Goal: Check status: Check status

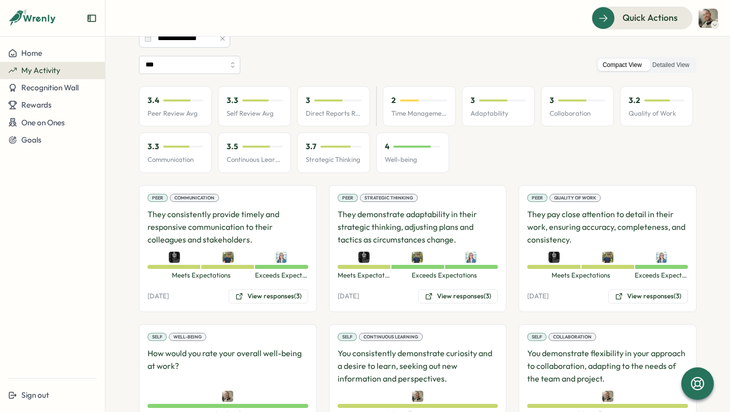
scroll to position [99, 0]
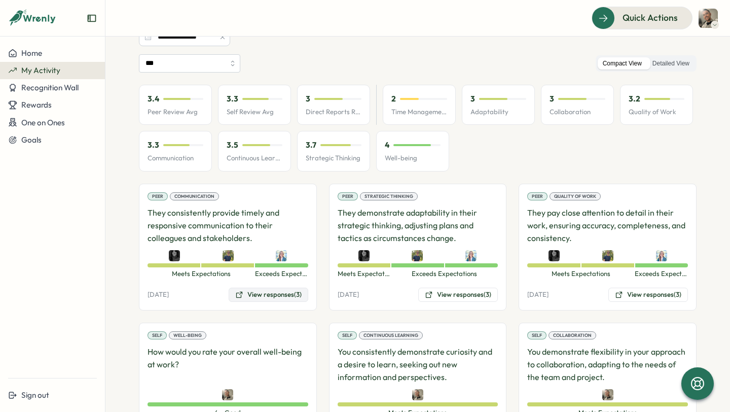
click at [258, 291] on button "View responses (3)" at bounding box center [269, 294] width 80 height 14
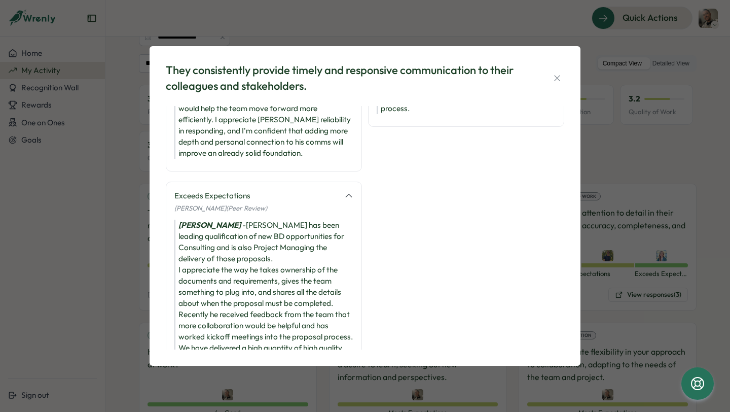
scroll to position [0, 0]
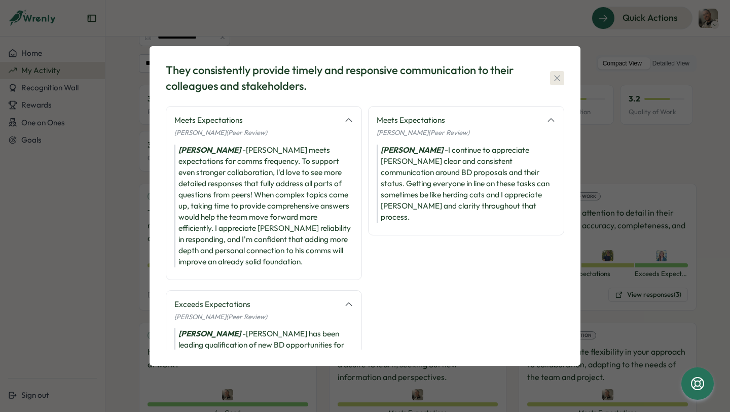
click at [554, 76] on icon "button" at bounding box center [557, 78] width 10 height 10
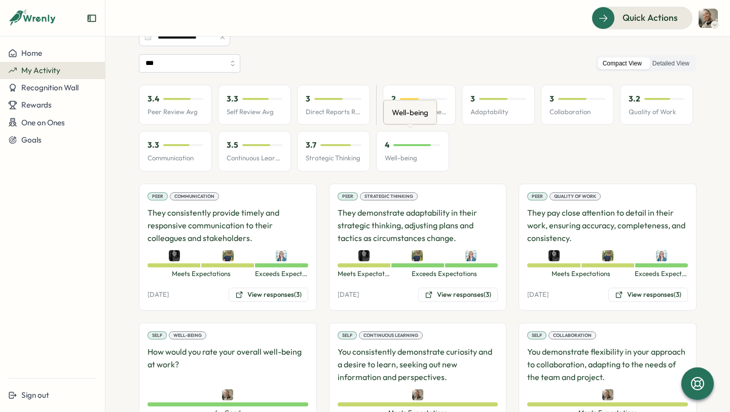
click at [422, 116] on div "Well-being" at bounding box center [410, 112] width 41 height 16
click at [453, 99] on div "3.4 Peer Review Avg 3.3 Self Review Avg 3 Direct Reports Review Avg 2 Time Mana…" at bounding box center [418, 128] width 558 height 87
click at [439, 123] on div "2 Time Management" at bounding box center [419, 105] width 73 height 41
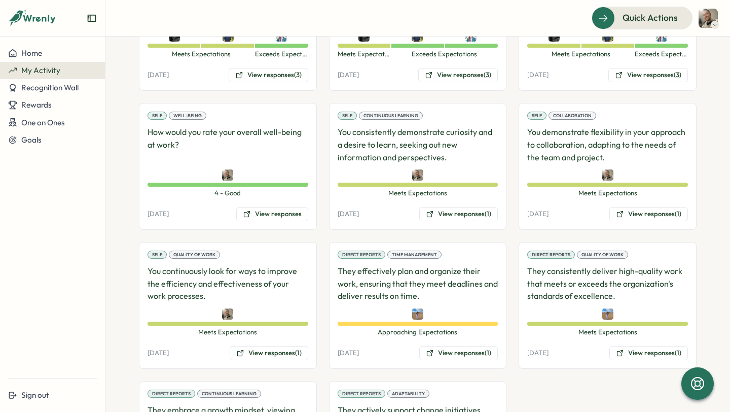
scroll to position [316, 0]
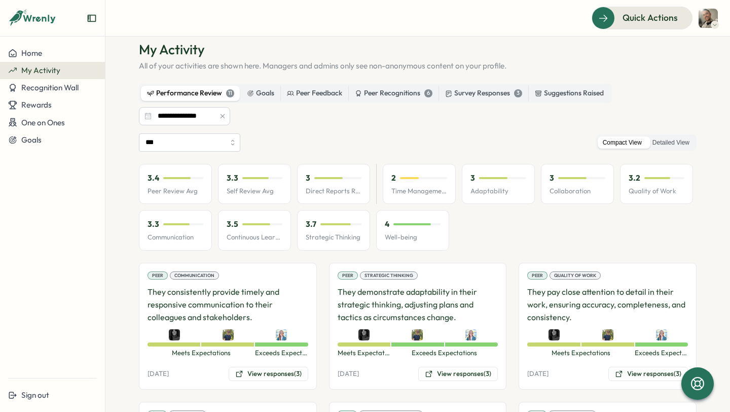
scroll to position [11, 0]
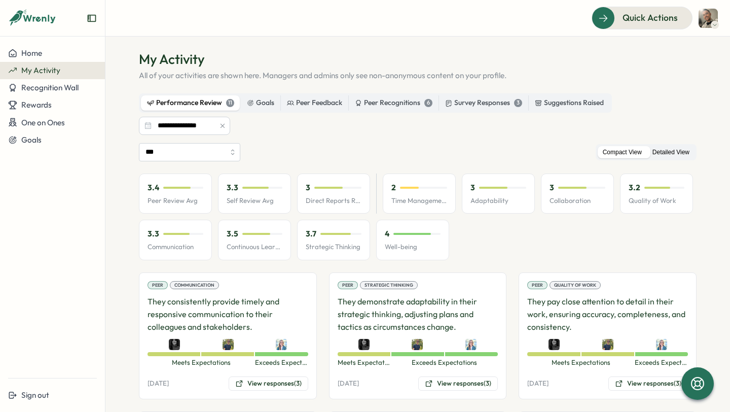
click at [667, 151] on label "Detailed View" at bounding box center [670, 152] width 47 height 13
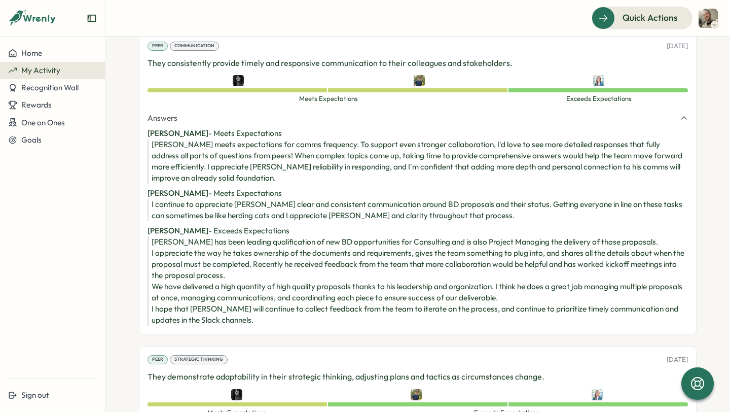
scroll to position [0, 0]
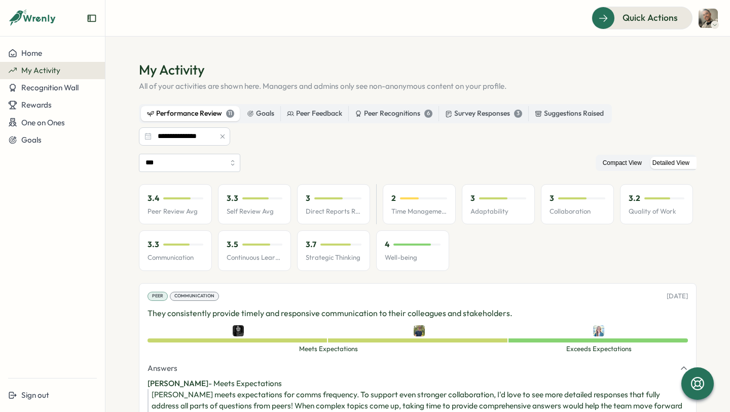
click at [610, 165] on label "Compact View" at bounding box center [622, 163] width 49 height 13
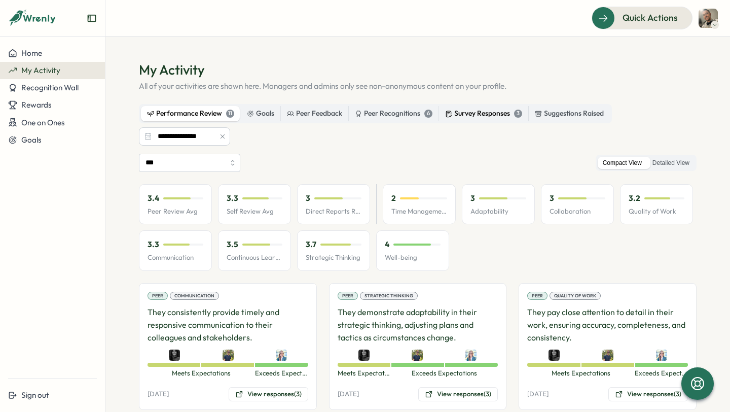
click at [493, 116] on div "Survey Responses 3" at bounding box center [483, 113] width 77 height 11
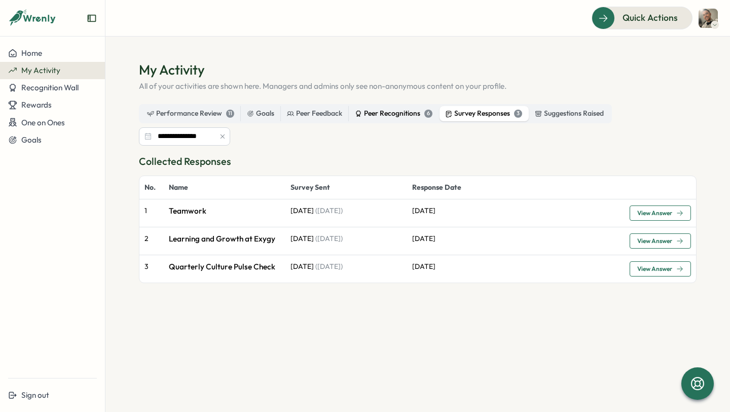
click at [389, 116] on div "Peer Recognitions 6" at bounding box center [394, 113] width 78 height 11
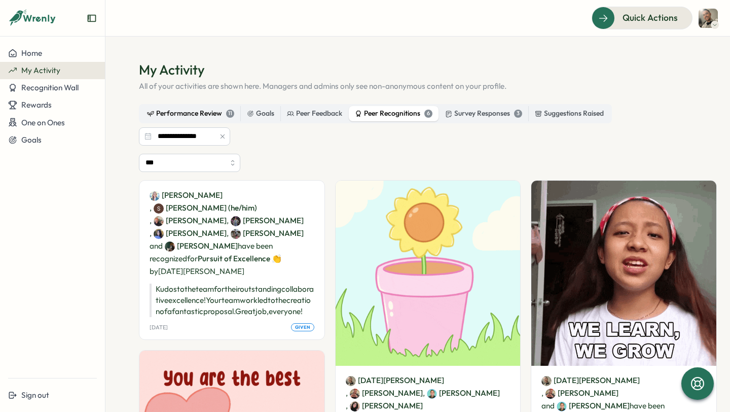
click at [197, 115] on div "Performance Review 11" at bounding box center [190, 113] width 87 height 11
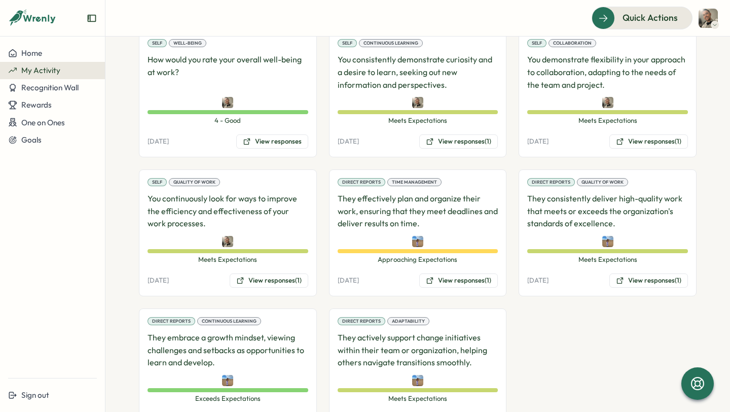
scroll to position [416, 0]
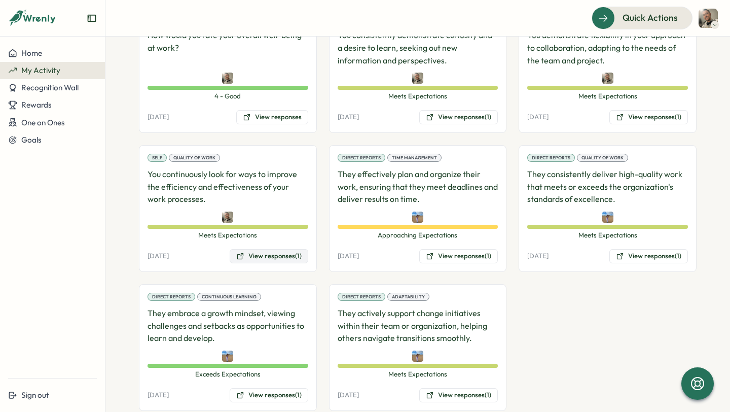
click at [273, 258] on button "View responses (1)" at bounding box center [269, 256] width 79 height 14
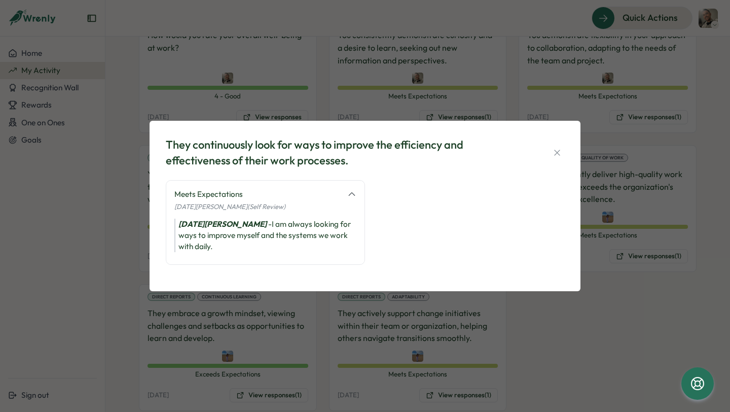
click at [352, 197] on icon at bounding box center [351, 194] width 9 height 9
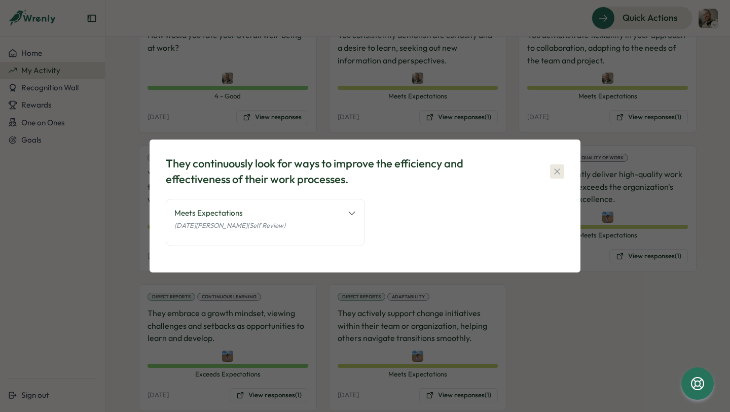
click at [555, 166] on icon "button" at bounding box center [557, 171] width 10 height 10
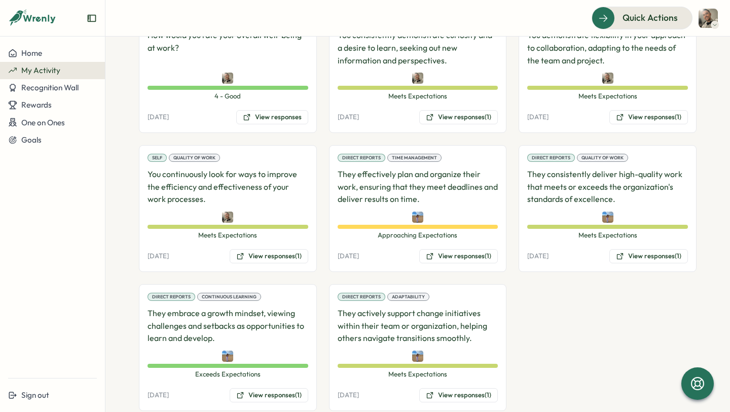
scroll to position [0, 0]
